Goal: Task Accomplishment & Management: Manage account settings

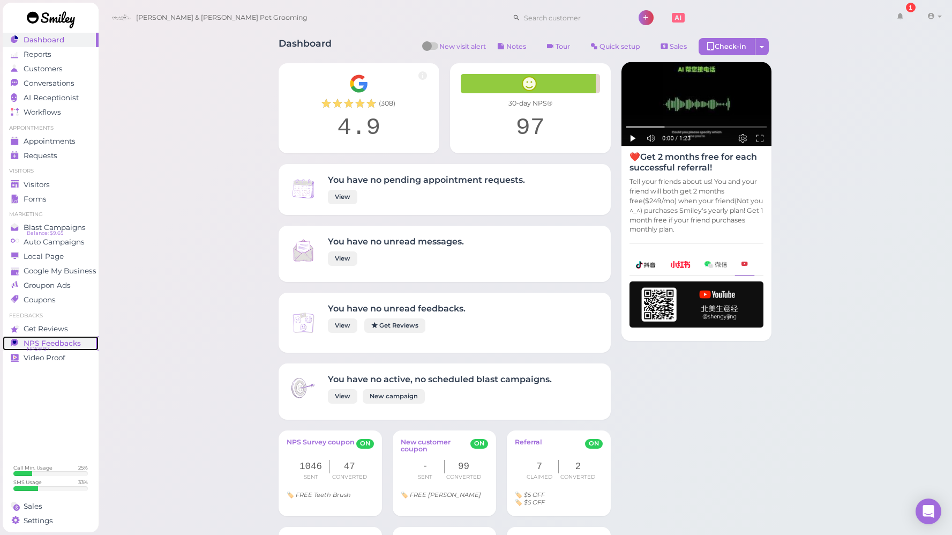
click at [44, 341] on span "NPS Feedbacks" at bounding box center [52, 343] width 57 height 9
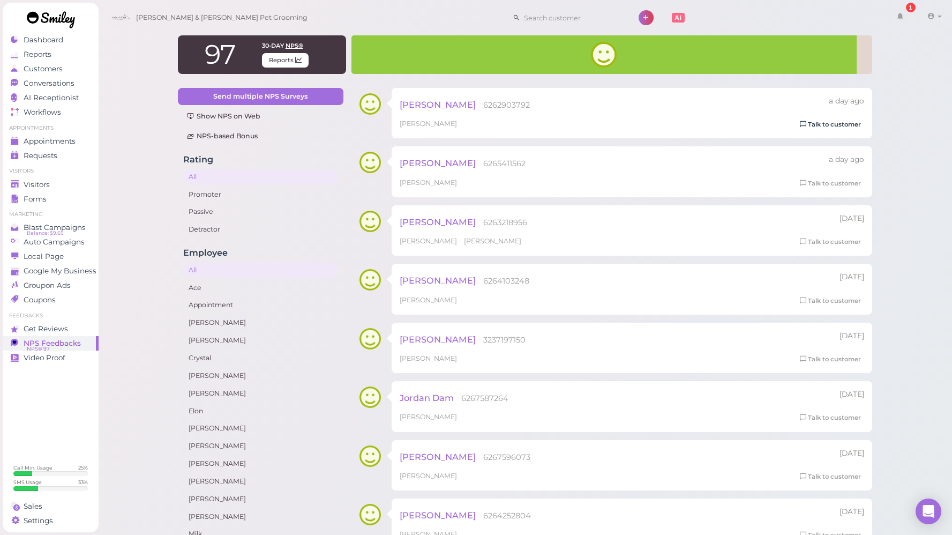
click at [819, 125] on link "Talk to customer" at bounding box center [831, 124] width 68 height 11
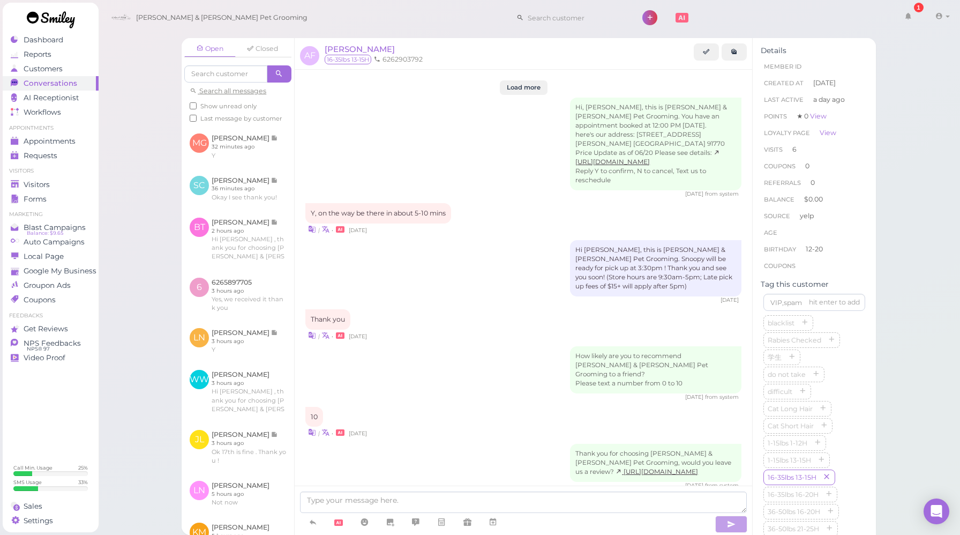
scroll to position [1488, 0]
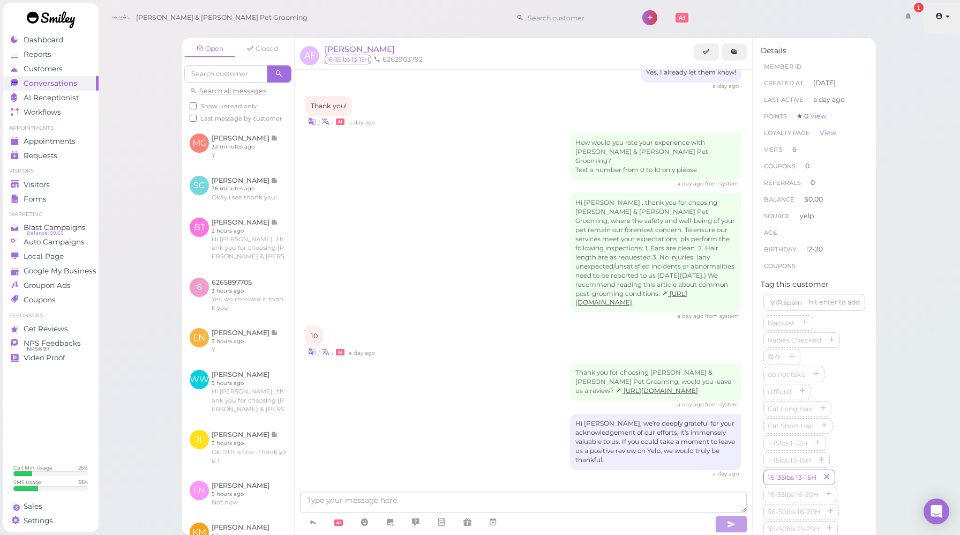
click at [940, 17] on icon at bounding box center [940, 16] width 8 height 10
click at [904, 77] on link "Logout" at bounding box center [917, 80] width 87 height 13
